Goal: Entertainment & Leisure: Consume media (video, audio)

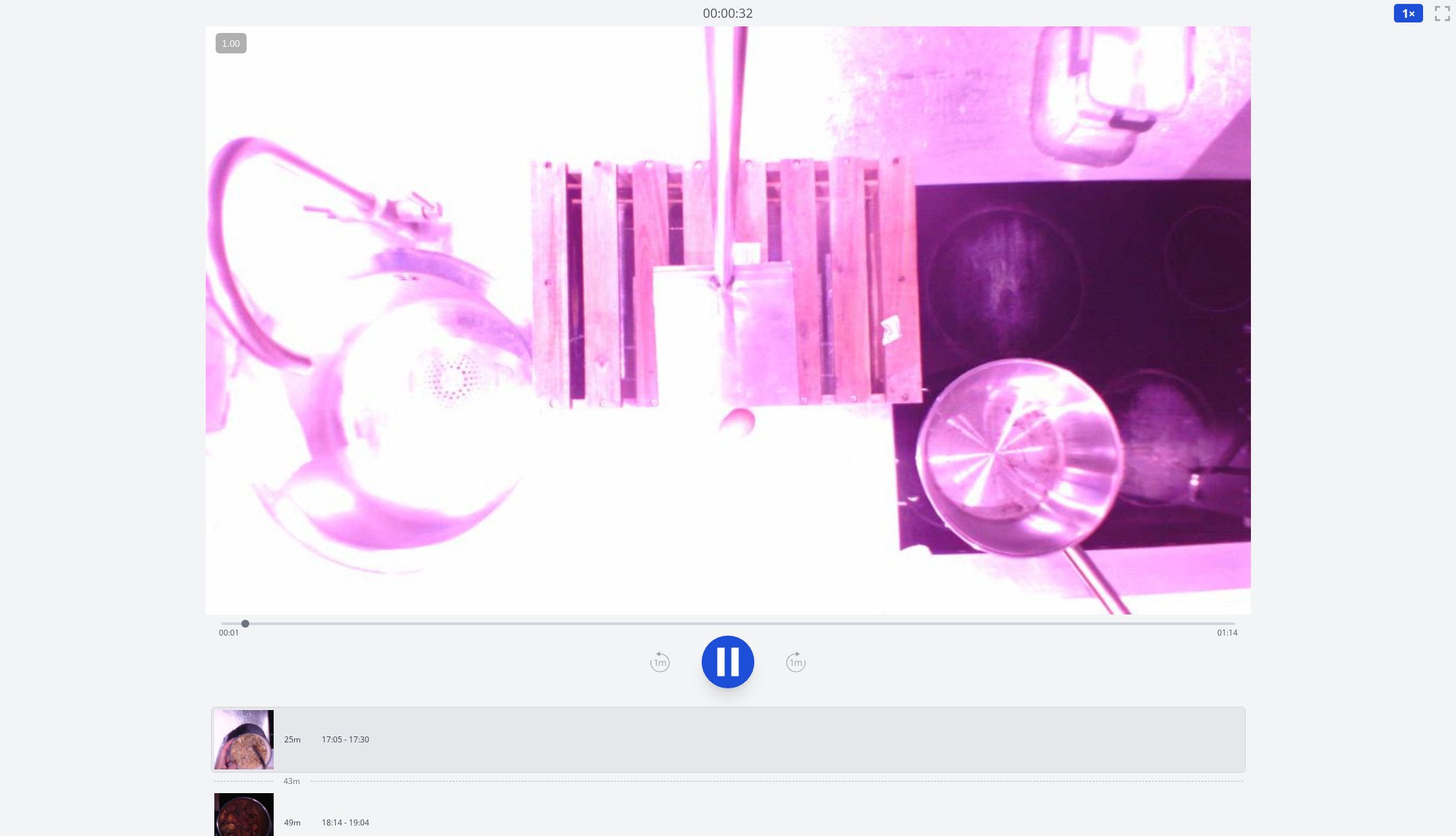
click at [1032, 616] on div "Time elapsed: 00:01 Time remaining: 01:14" at bounding box center [728, 622] width 1014 height 16
click at [1002, 614] on div "Time elapsed: 01:00 Time remaining: 00:15" at bounding box center [728, 622] width 1014 height 16
click at [975, 625] on div "Time elapsed: 00:58 Time remaining: 00:17" at bounding box center [728, 632] width 1019 height 21
click at [927, 626] on div "Time elapsed: 00:56 Time remaining: 00:19" at bounding box center [728, 632] width 1019 height 21
click at [849, 623] on div "Time elapsed: 00:52 Time remaining: 00:23" at bounding box center [728, 632] width 1019 height 21
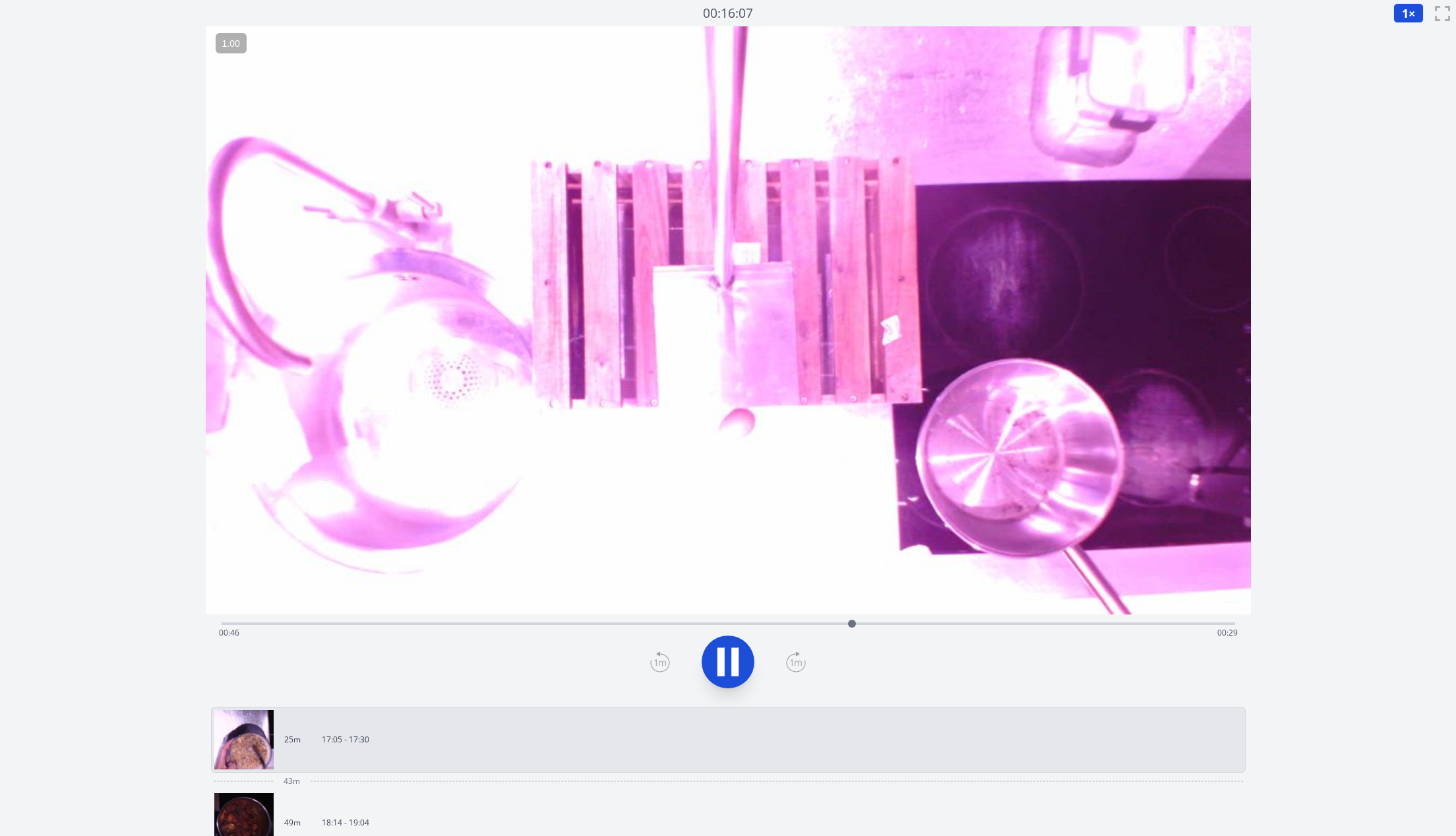
click at [792, 626] on div "Time elapsed: 00:46 Time remaining: 00:29" at bounding box center [728, 632] width 1019 height 21
click at [725, 663] on icon at bounding box center [728, 662] width 37 height 37
click at [563, 627] on div "Time elapsed: 00:50 Time remaining: 00:25" at bounding box center [728, 632] width 1019 height 21
click at [729, 668] on icon at bounding box center [728, 662] width 37 height 37
click at [635, 626] on div "Time elapsed: 00:54 Time remaining: 00:21" at bounding box center [728, 632] width 1019 height 21
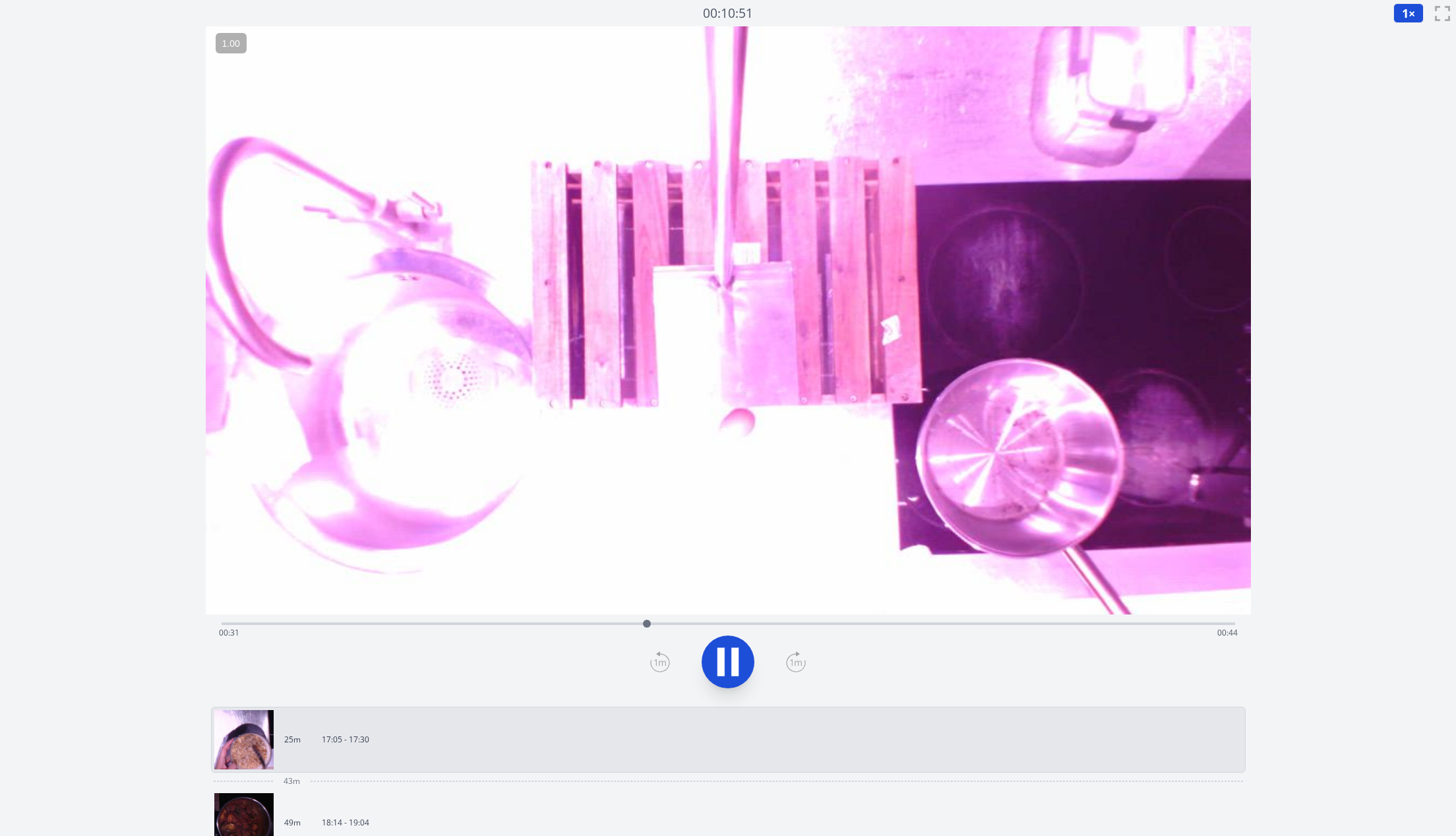
click at [605, 618] on div "Time elapsed: 00:31 Time remaining: 00:44" at bounding box center [728, 622] width 1014 height 16
click at [547, 629] on div "Time elapsed: 00:28 Time remaining: 00:47" at bounding box center [728, 632] width 1019 height 21
click at [720, 659] on icon at bounding box center [721, 662] width 7 height 28
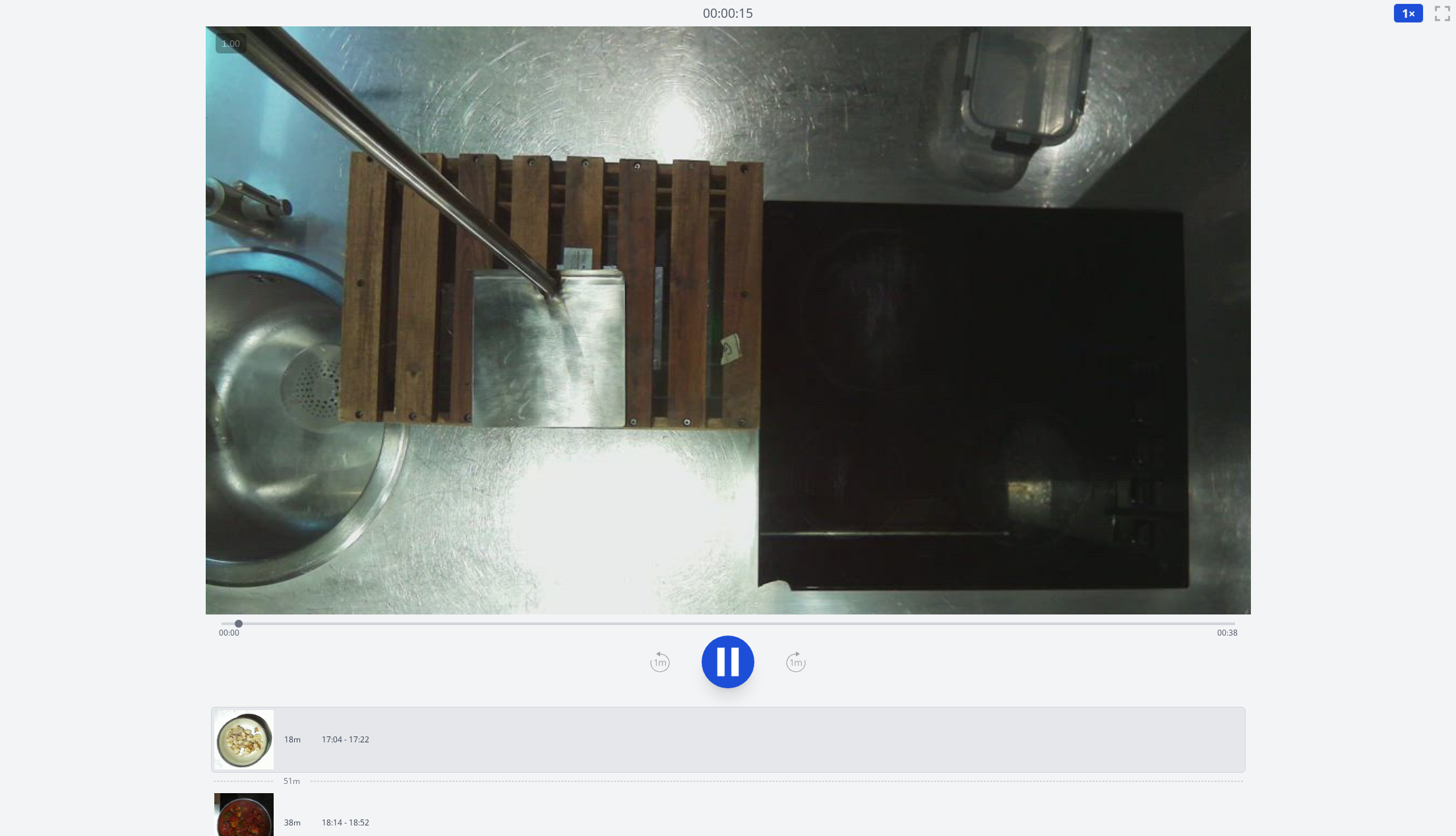
click at [910, 621] on div "Time elapsed: 00:00 Time remaining: 00:38" at bounding box center [728, 622] width 1014 height 16
click at [729, 647] on icon at bounding box center [728, 662] width 37 height 37
click at [757, 626] on div "Time elapsed: 00:36 Time remaining: 00:01" at bounding box center [728, 632] width 1019 height 21
click at [689, 617] on div "Time elapsed: 00:21 Time remaining: 00:16" at bounding box center [728, 622] width 1014 height 16
click at [745, 673] on icon at bounding box center [728, 662] width 37 height 37
